Goal: Task Accomplishment & Management: Manage account settings

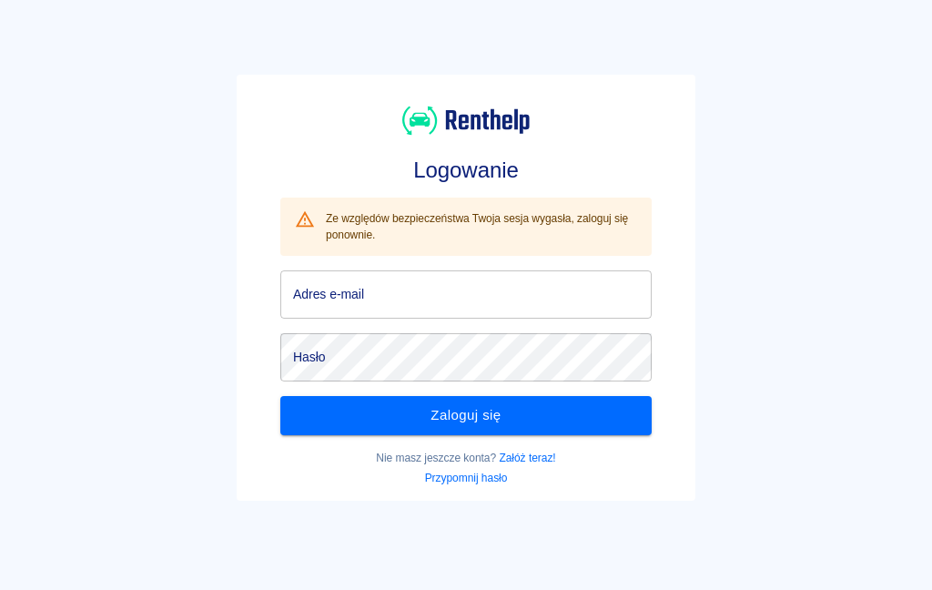
click at [382, 292] on input "Adres e-mail" at bounding box center [465, 294] width 371 height 48
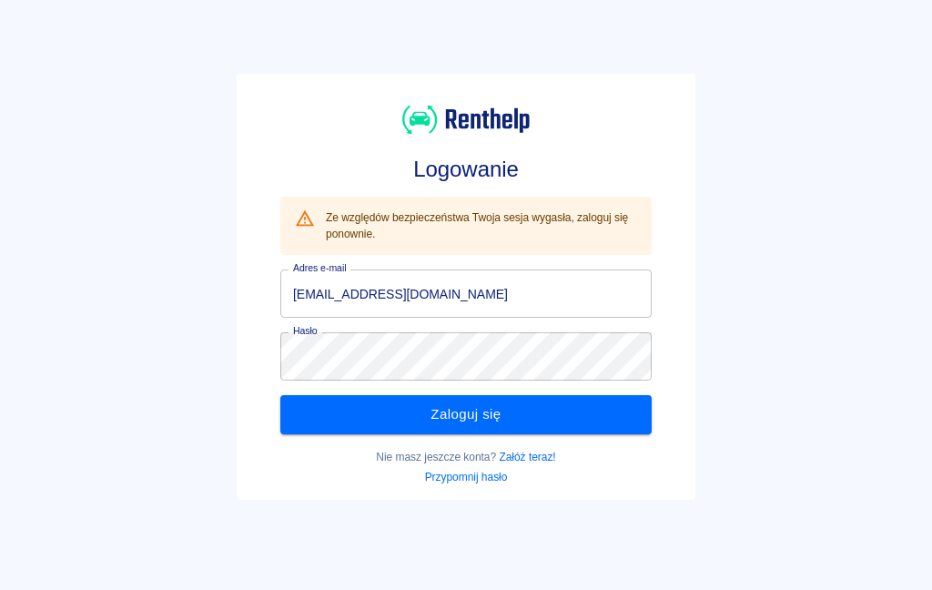
click at [389, 417] on button "Zaloguj się" at bounding box center [465, 414] width 371 height 38
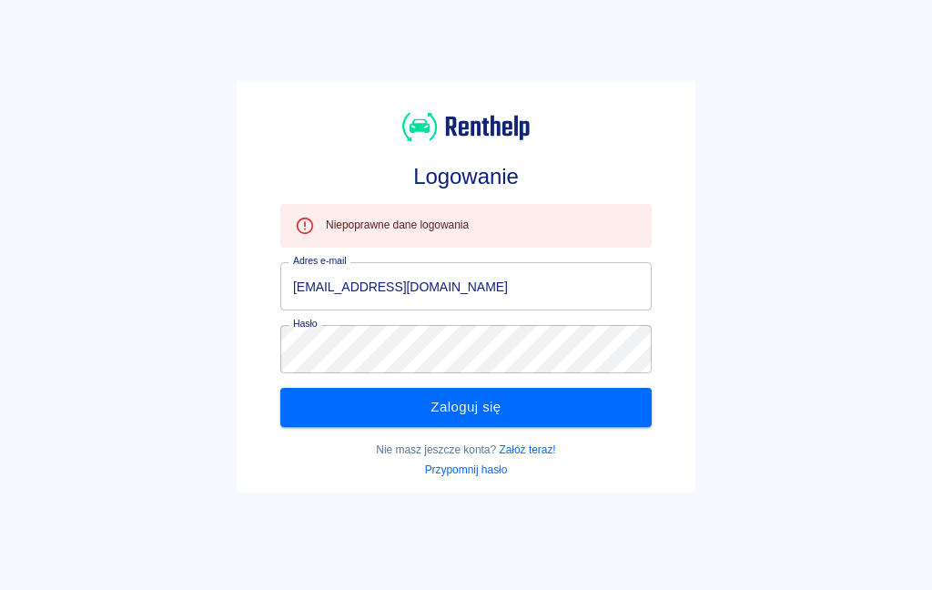
click at [344, 415] on button "Zaloguj się" at bounding box center [465, 407] width 371 height 38
click at [319, 415] on button "Zaloguj się" at bounding box center [465, 407] width 371 height 38
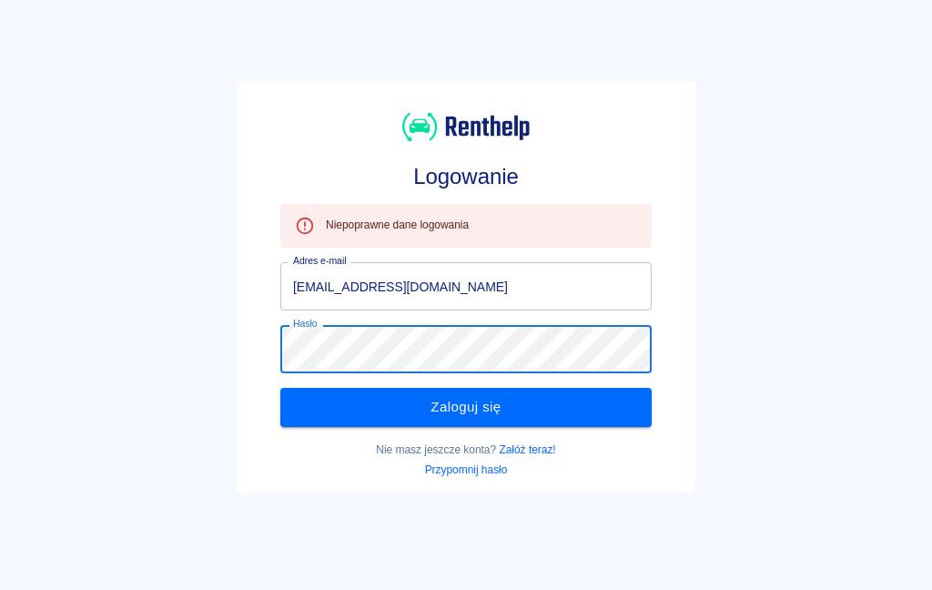
type input "p.floryan@klagmotors.pl"
click at [473, 413] on button "Zaloguj się" at bounding box center [465, 407] width 371 height 38
